Goal: Check status: Check status

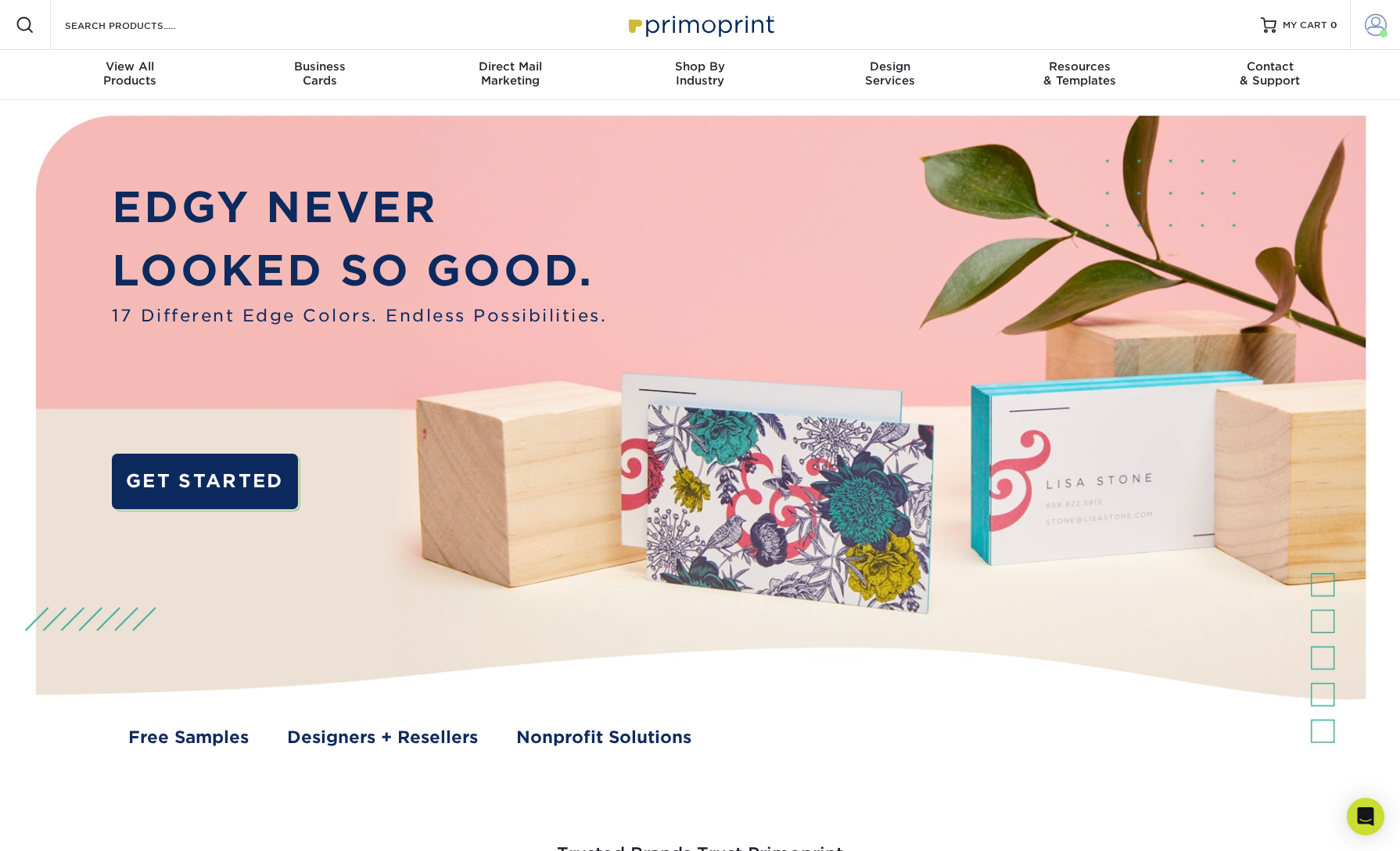
click at [1378, 29] on span at bounding box center [1375, 24] width 22 height 22
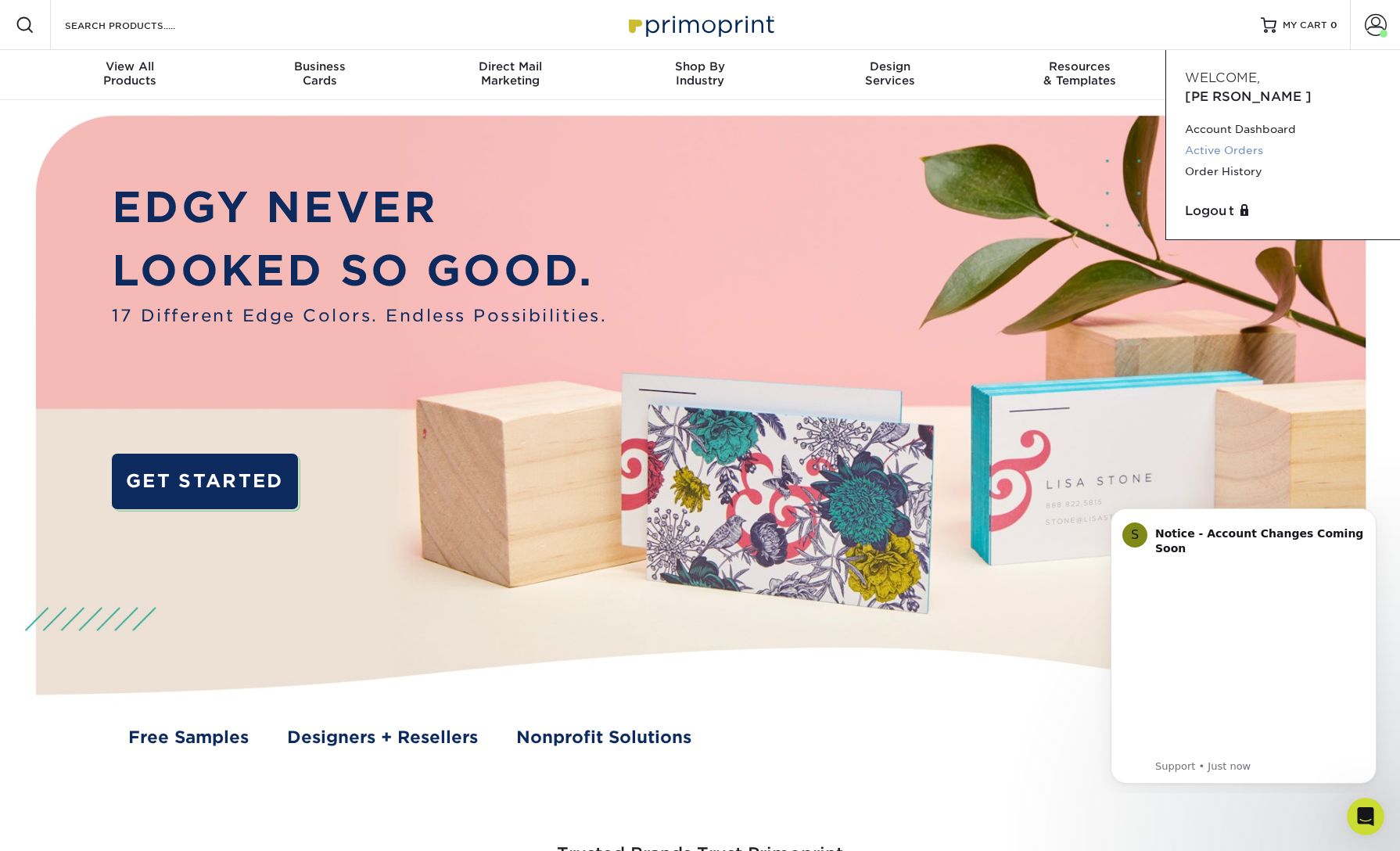
click at [1231, 140] on link "Active Orders" at bounding box center [1283, 151] width 197 height 21
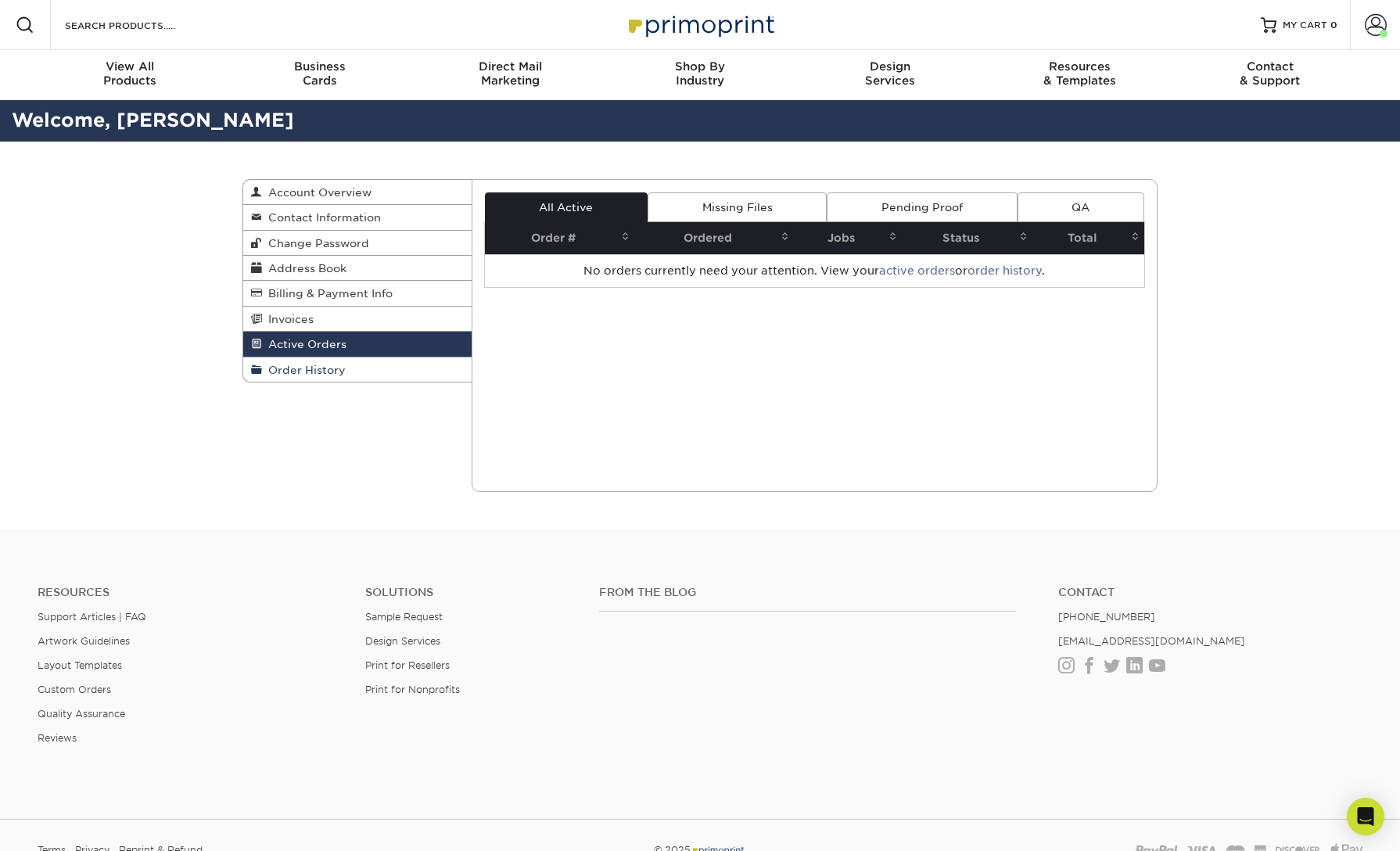
click at [328, 368] on span "Order History" at bounding box center [303, 369] width 83 height 12
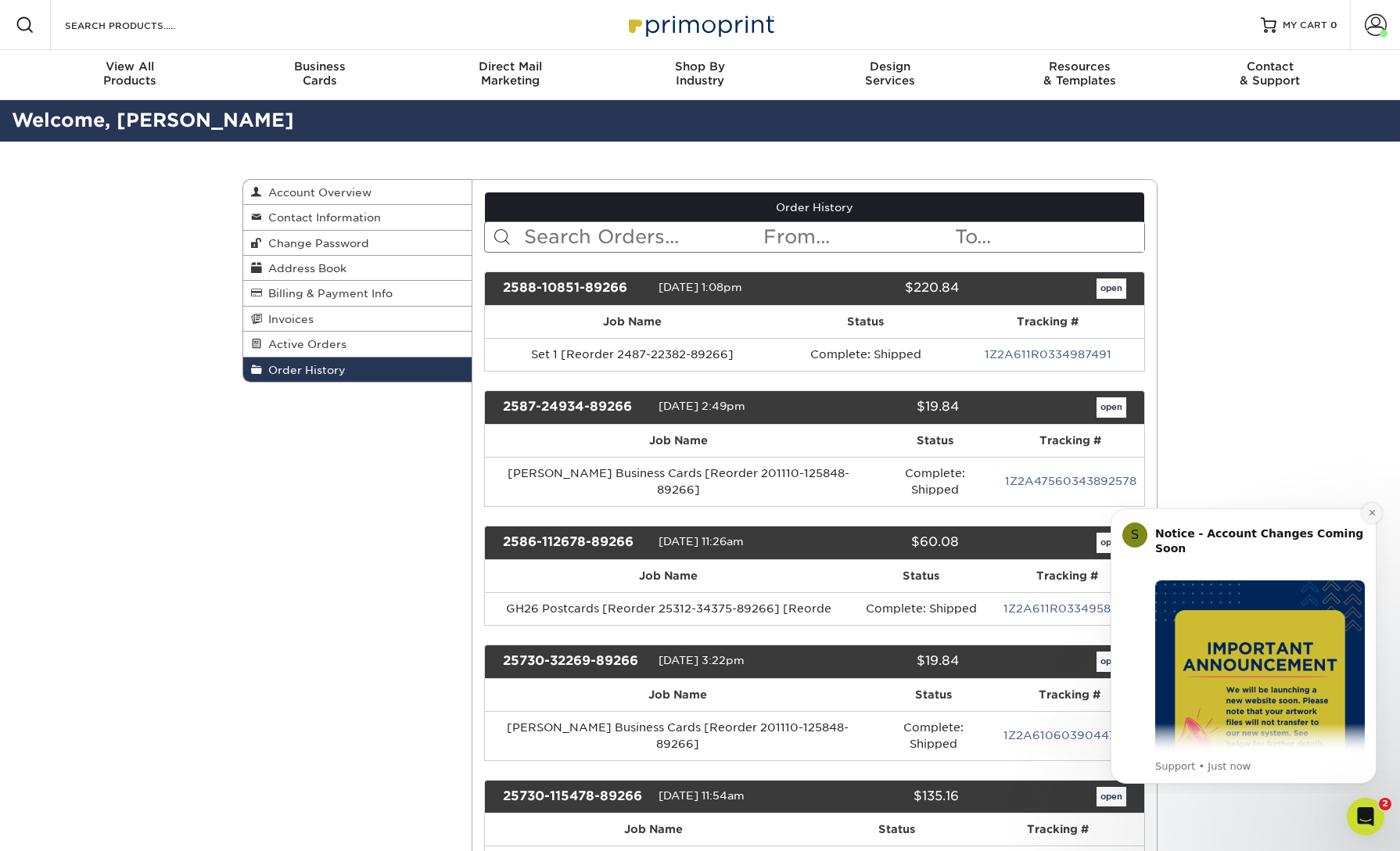
click at [1369, 512] on icon "Dismiss notification" at bounding box center [1372, 513] width 9 height 9
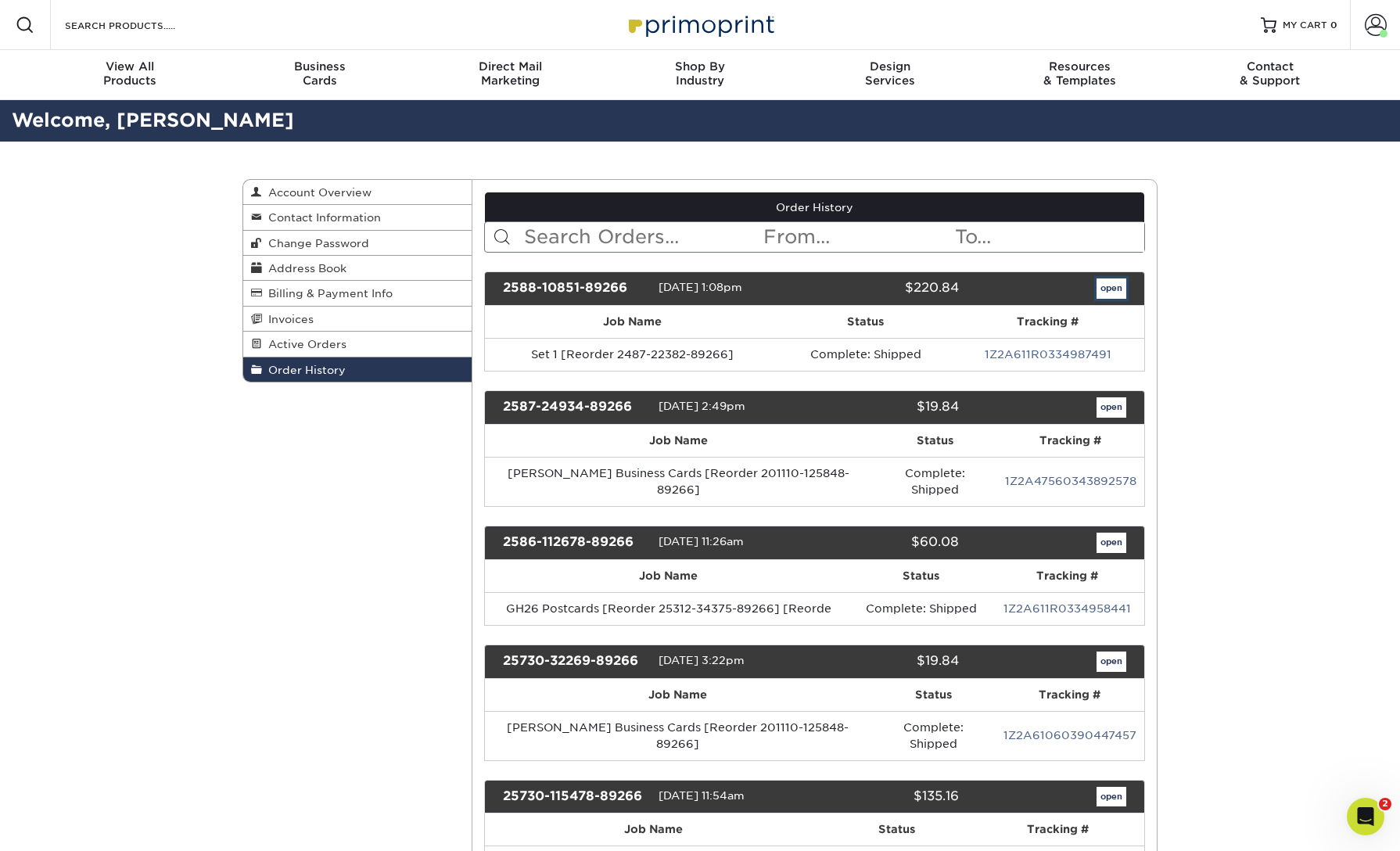
click at [1114, 291] on link "open" at bounding box center [1111, 288] width 30 height 20
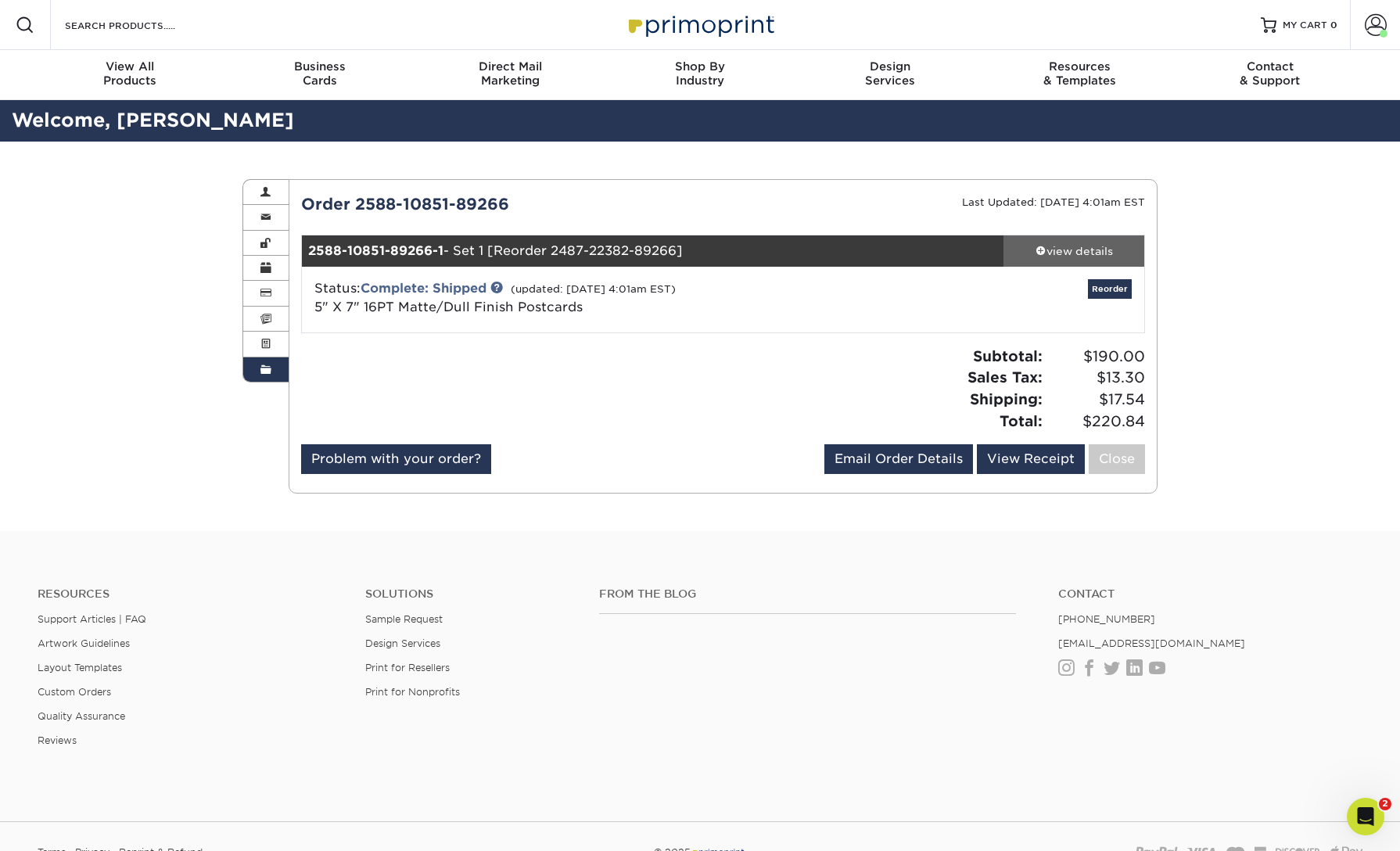
click at [1063, 244] on div "view details" at bounding box center [1074, 251] width 141 height 15
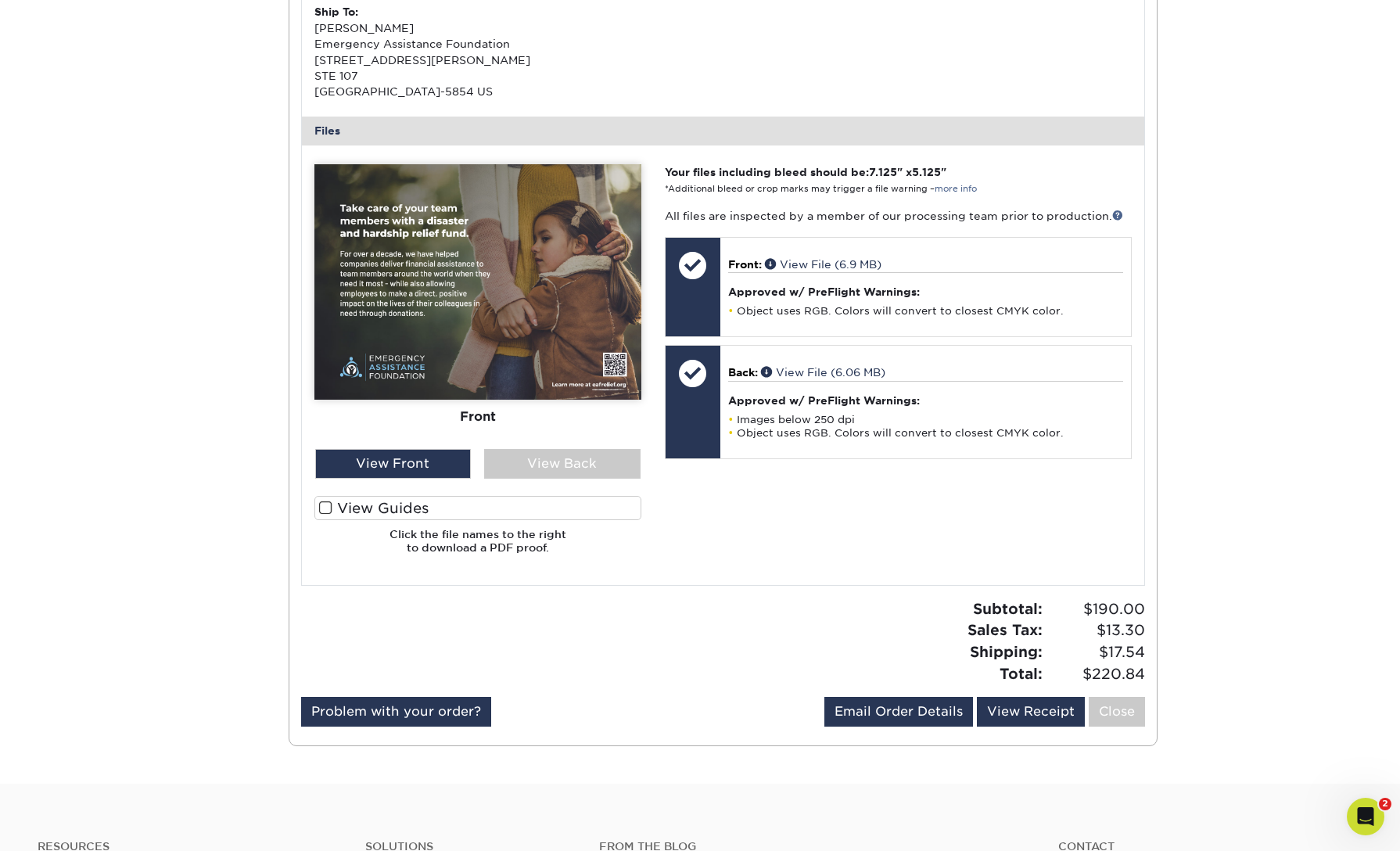
scroll to position [567, 0]
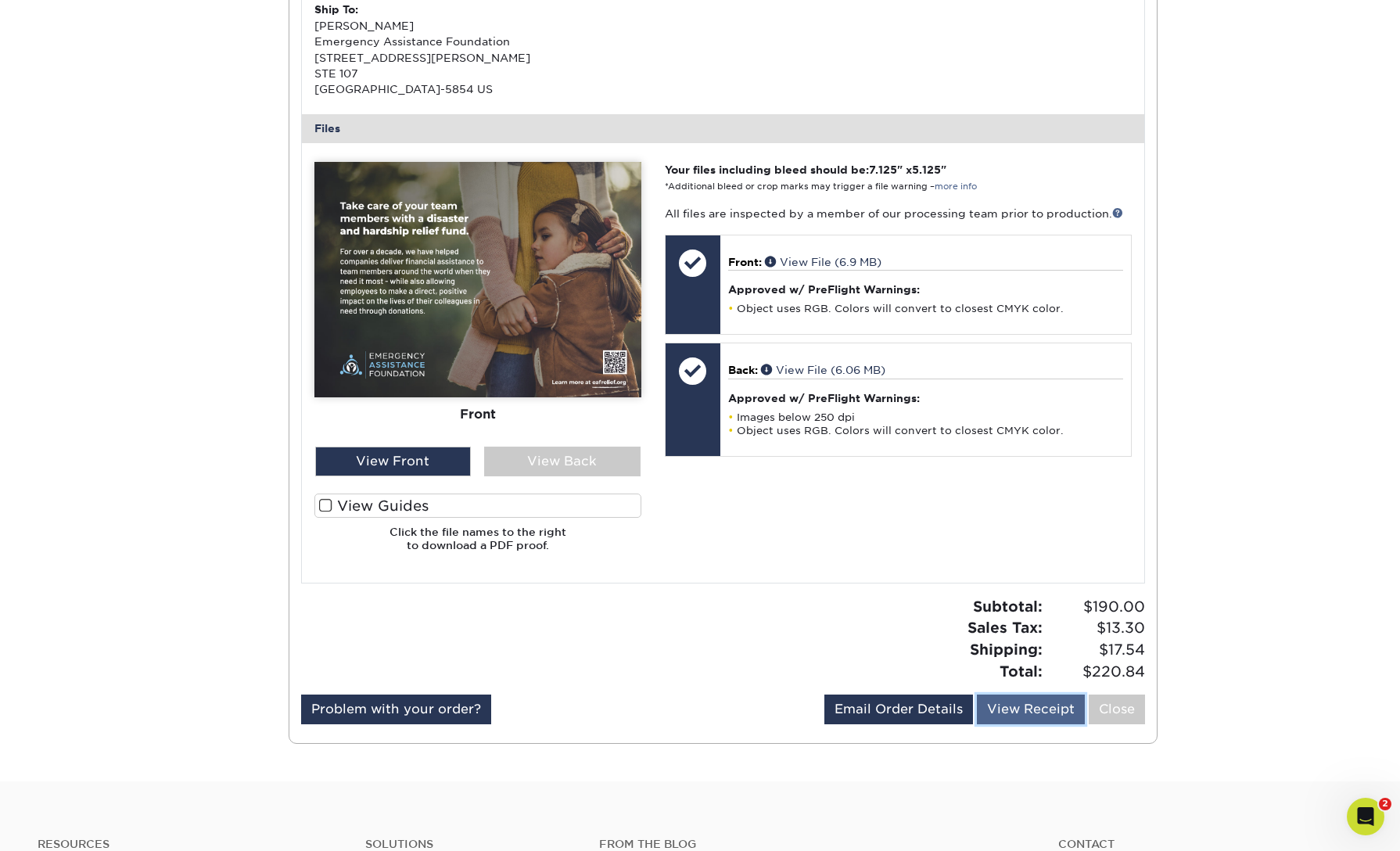
click at [1035, 711] on link "View Receipt" at bounding box center [1030, 709] width 108 height 30
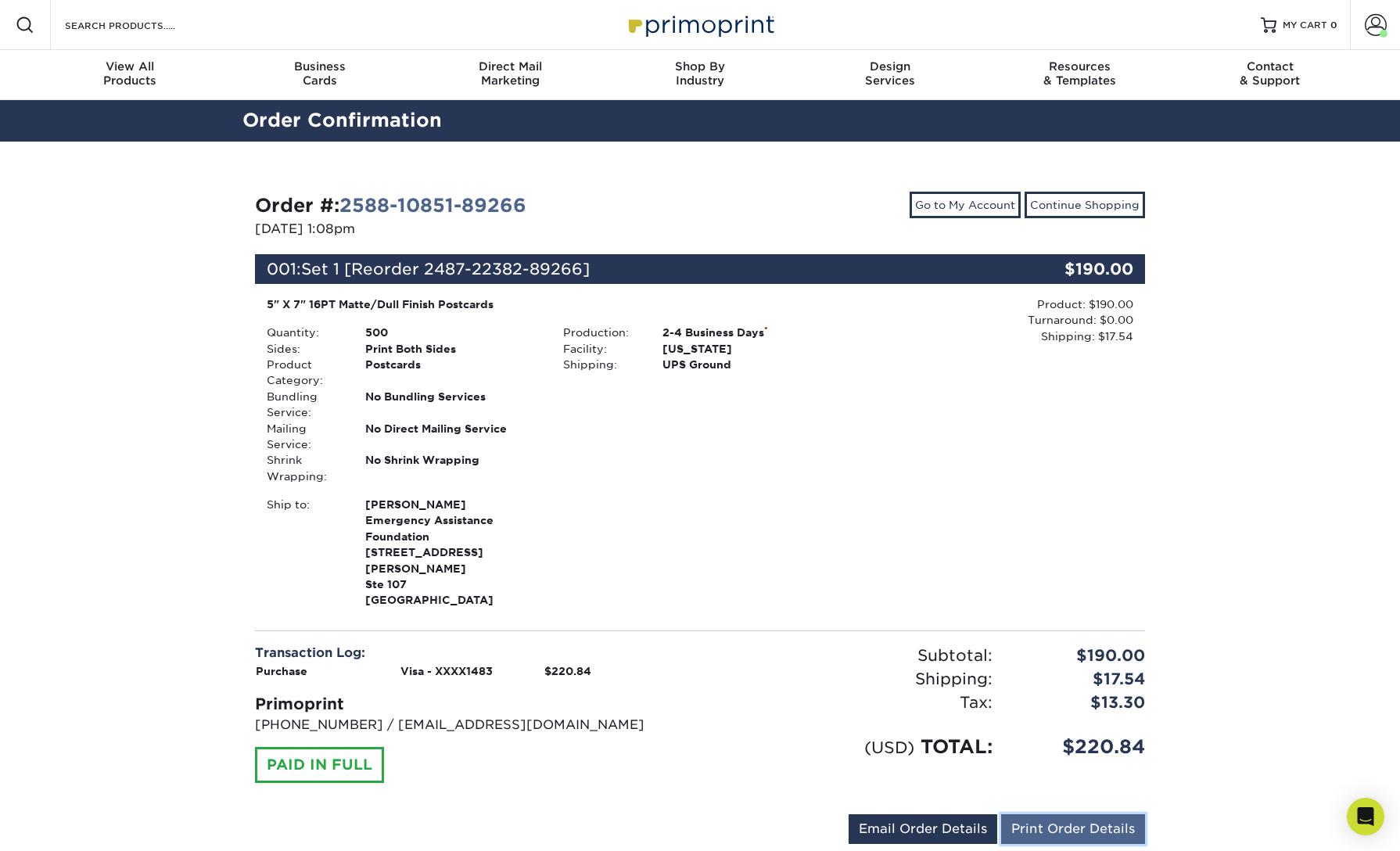
click at [1095, 815] on link "Print Order Details" at bounding box center [1073, 829] width 144 height 30
click at [1261, 325] on div "Order #: 2588-10851-89266 08/08/2025 1:08pm Go to My Account Continue Shopping …" at bounding box center [700, 521] width 1400 height 759
drag, startPoint x: 957, startPoint y: 198, endPoint x: 1322, endPoint y: 294, distance: 377.4
click at [959, 198] on link "Go to My Account" at bounding box center [965, 205] width 111 height 27
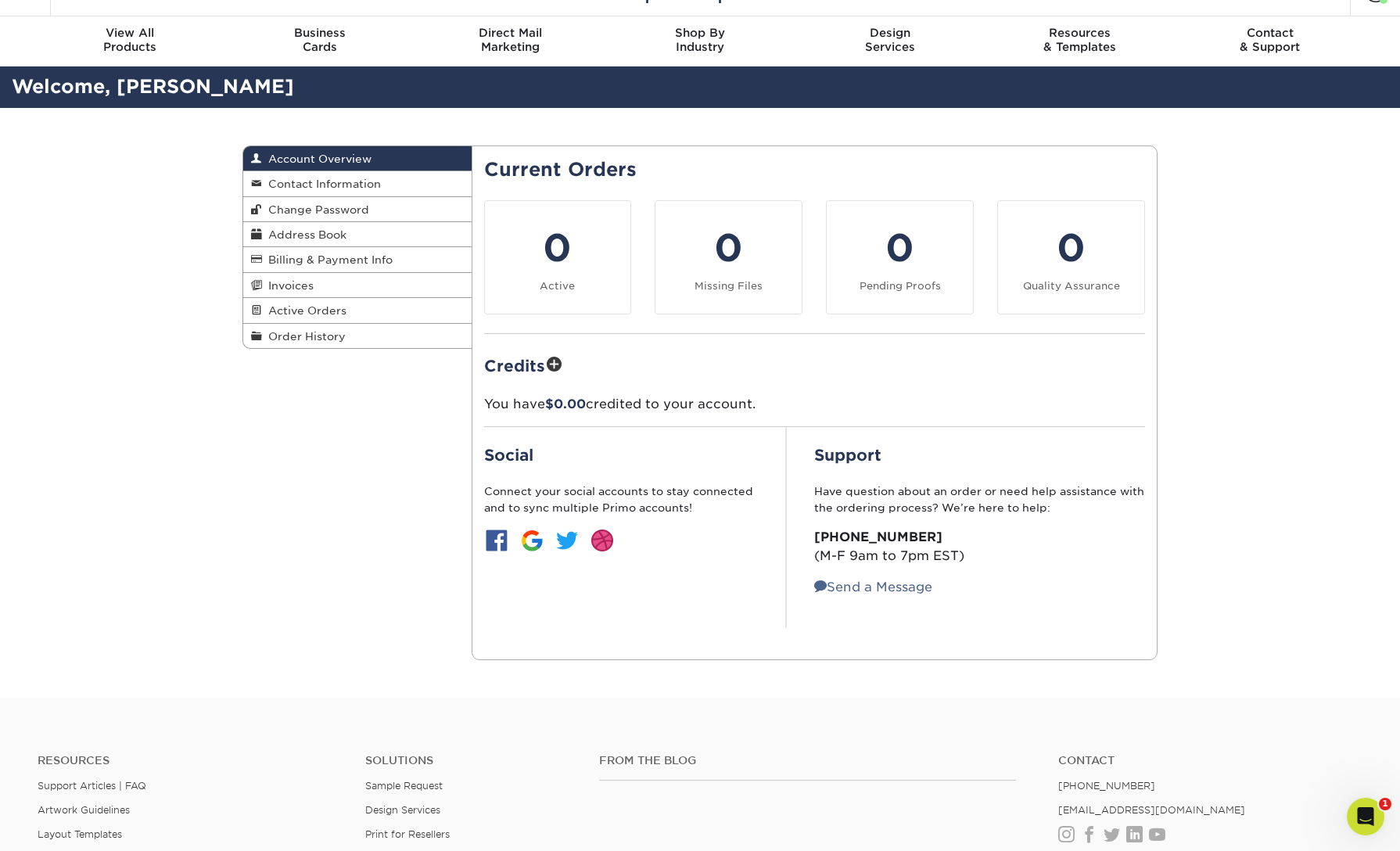
scroll to position [33, 0]
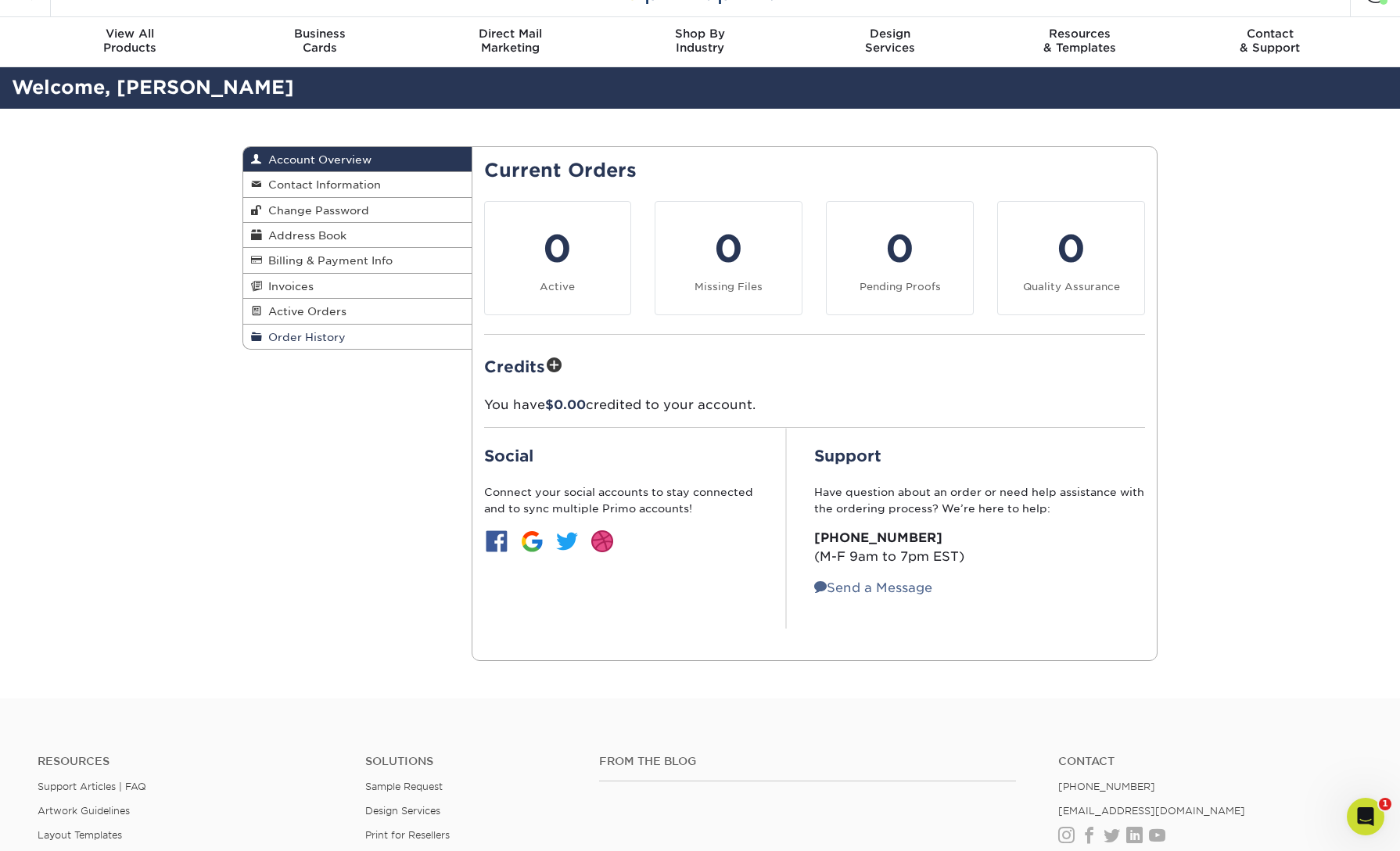
click at [330, 339] on span "Order History" at bounding box center [303, 337] width 83 height 12
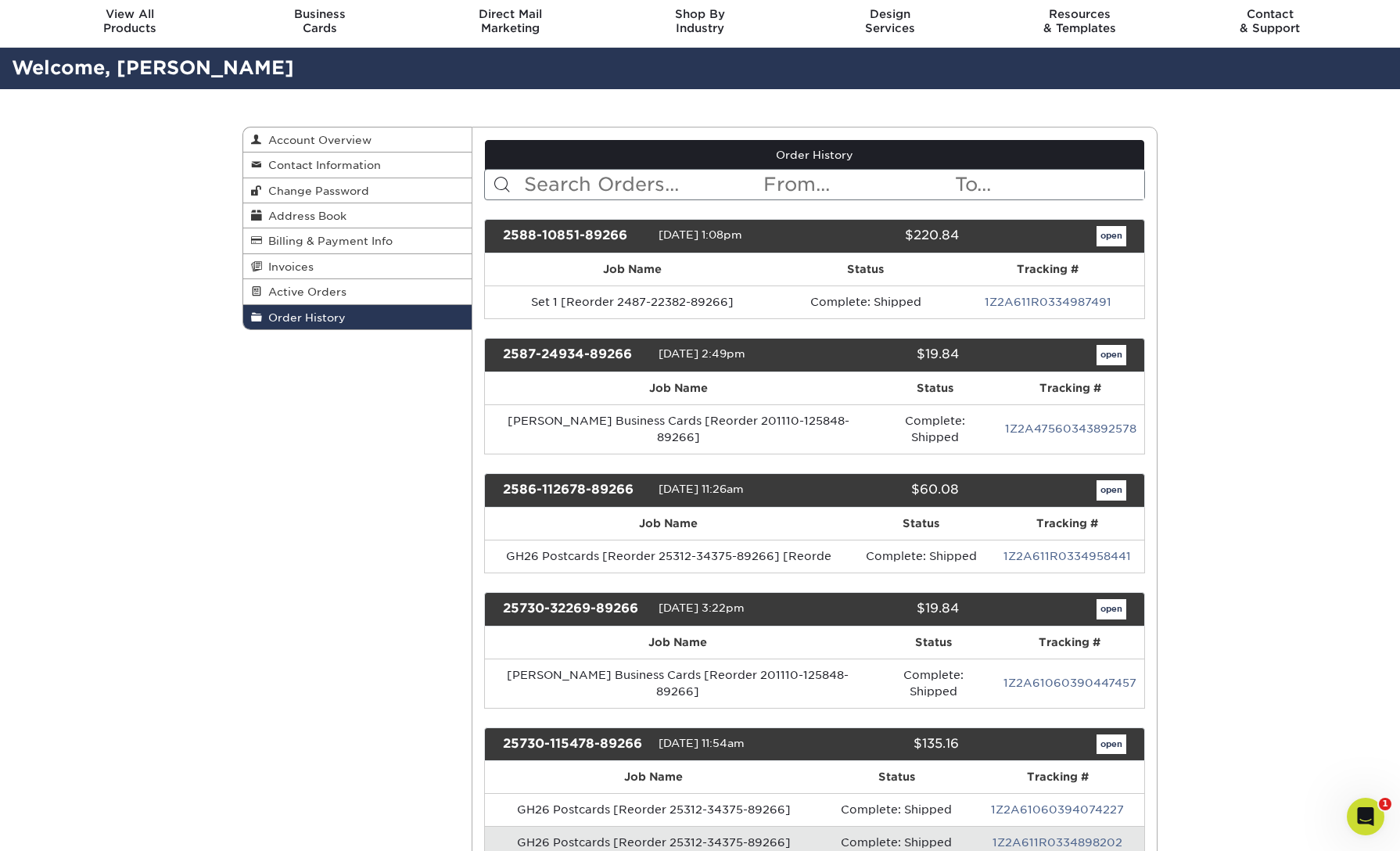
scroll to position [57, 0]
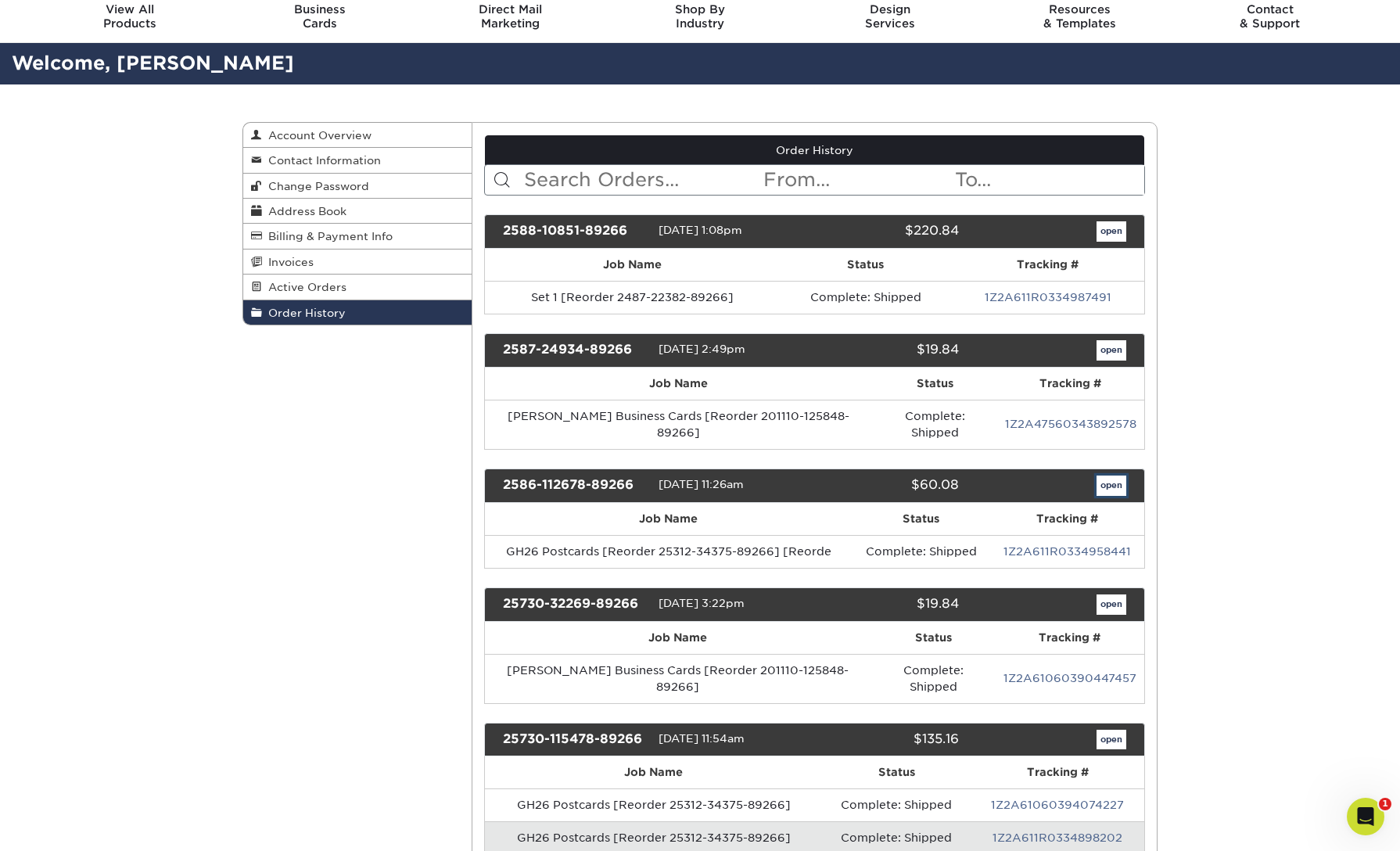
click at [1114, 476] on link "open" at bounding box center [1111, 486] width 30 height 20
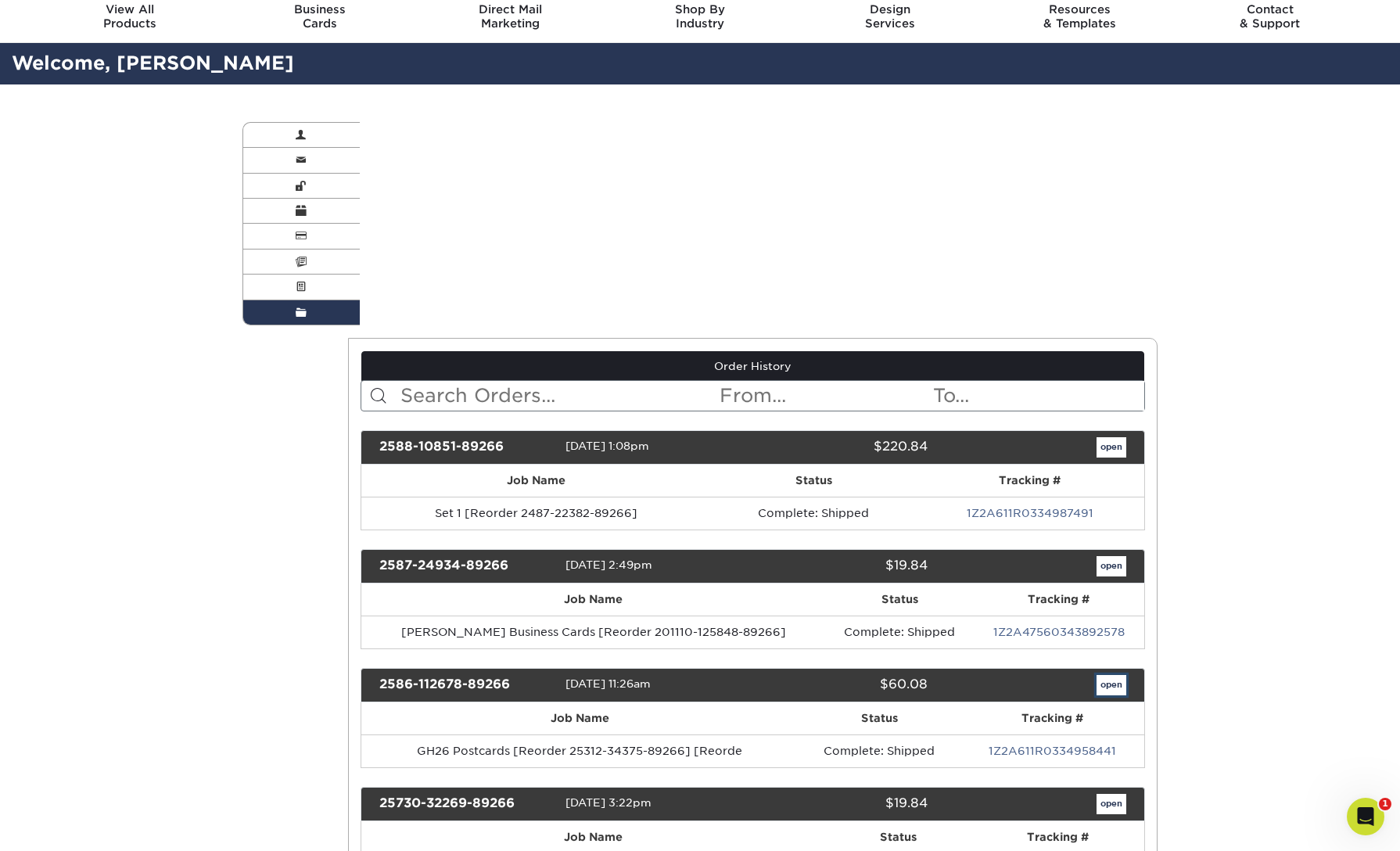
scroll to position [0, 0]
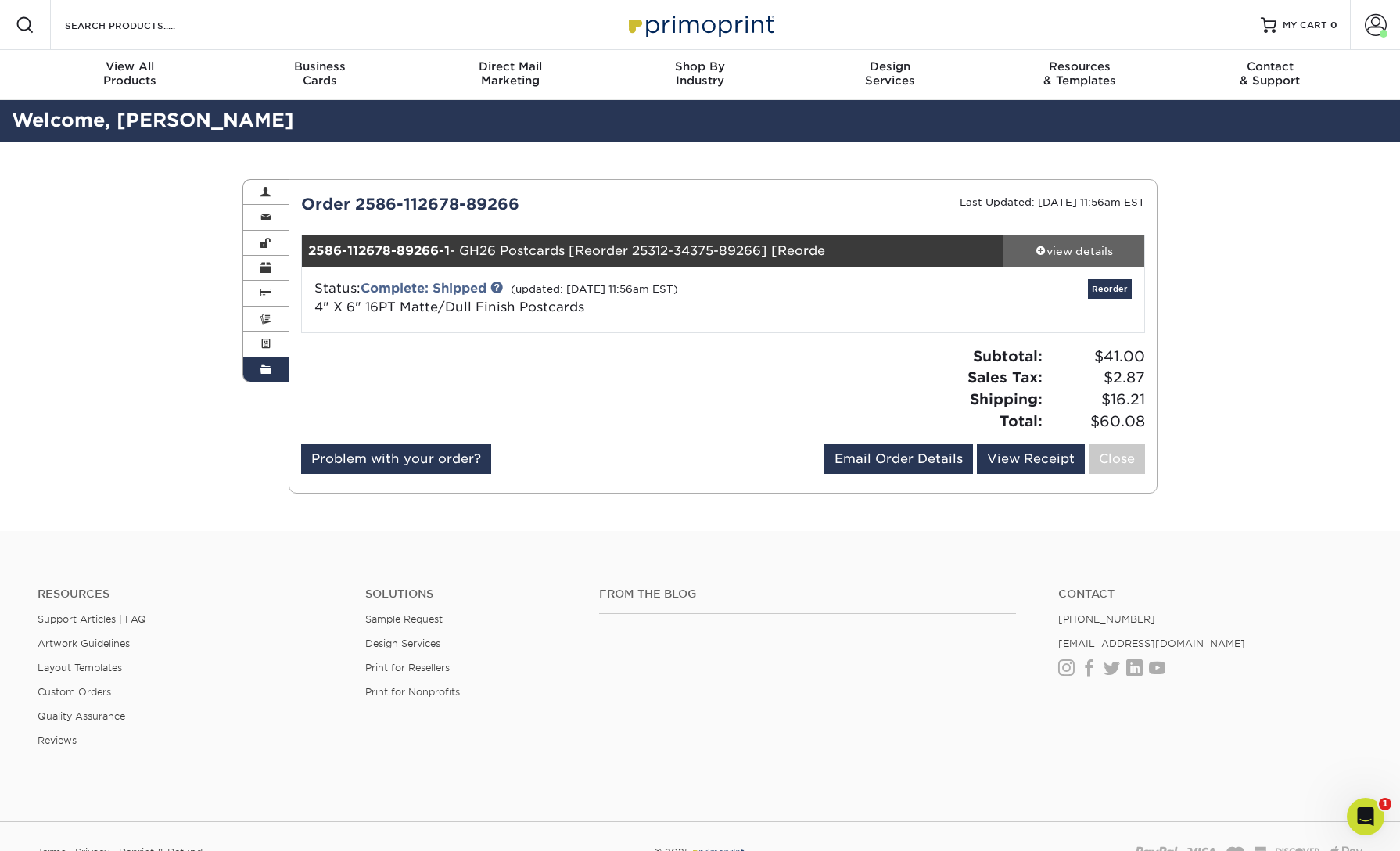
click at [1075, 252] on div "view details" at bounding box center [1074, 251] width 141 height 15
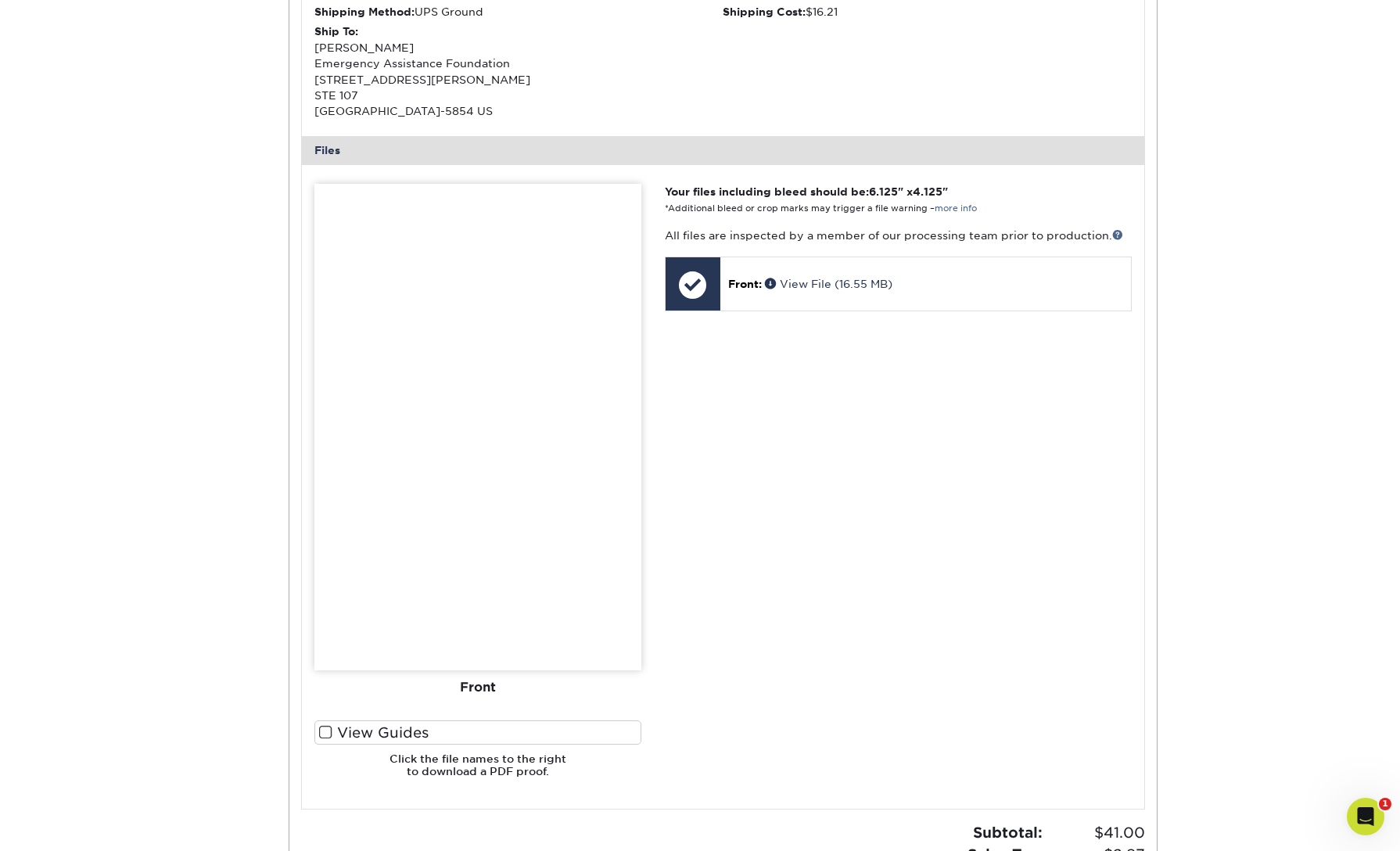
scroll to position [896, 0]
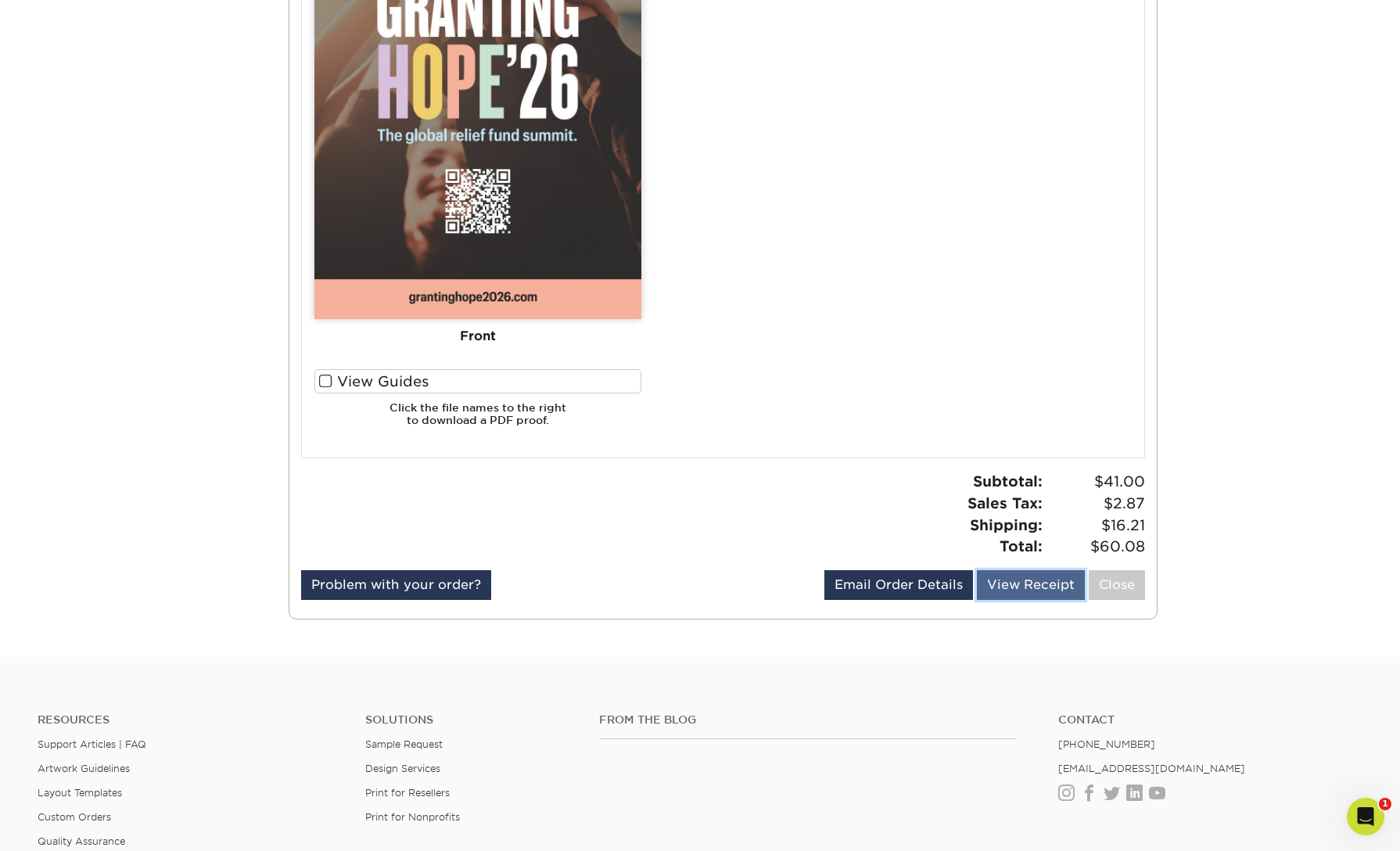
click at [1042, 582] on link "View Receipt" at bounding box center [1030, 585] width 108 height 30
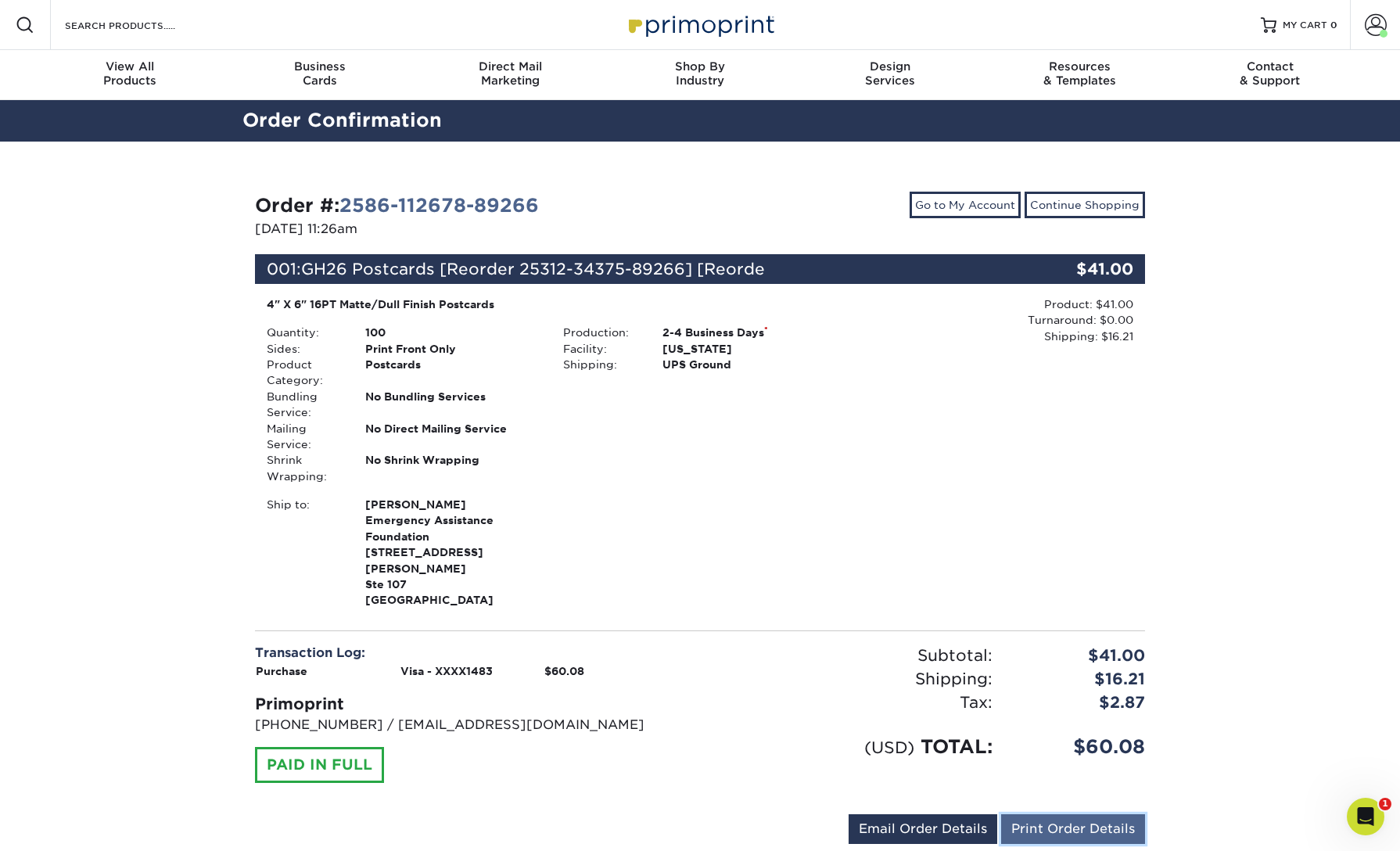
click at [1092, 816] on link "Print Order Details" at bounding box center [1073, 829] width 144 height 30
